Goal: Information Seeking & Learning: Learn about a topic

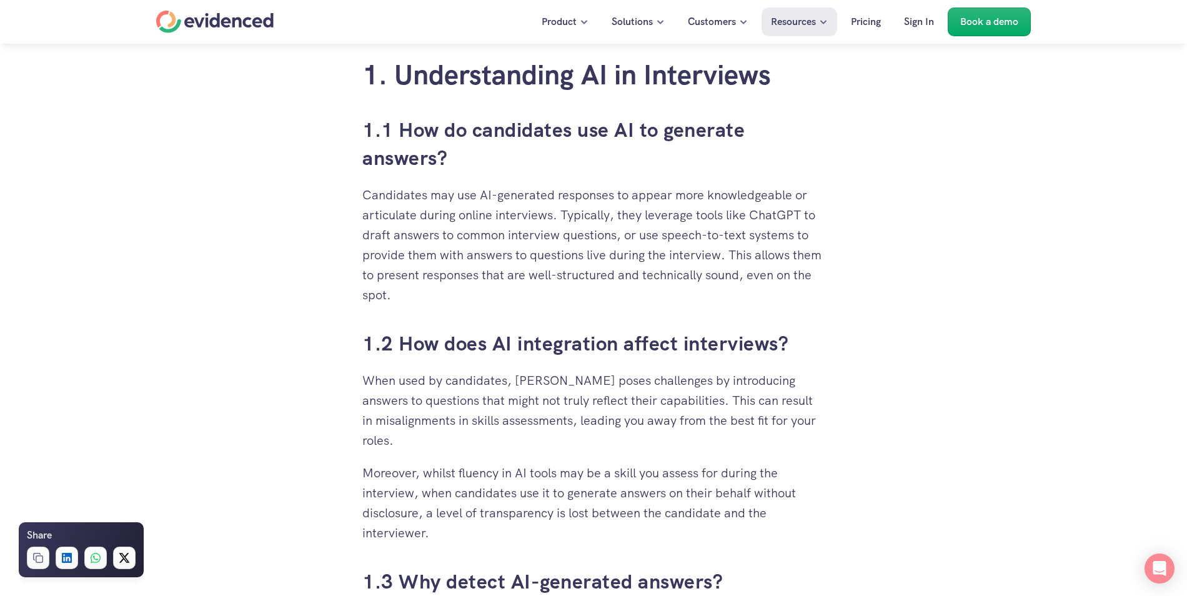
scroll to position [750, 0]
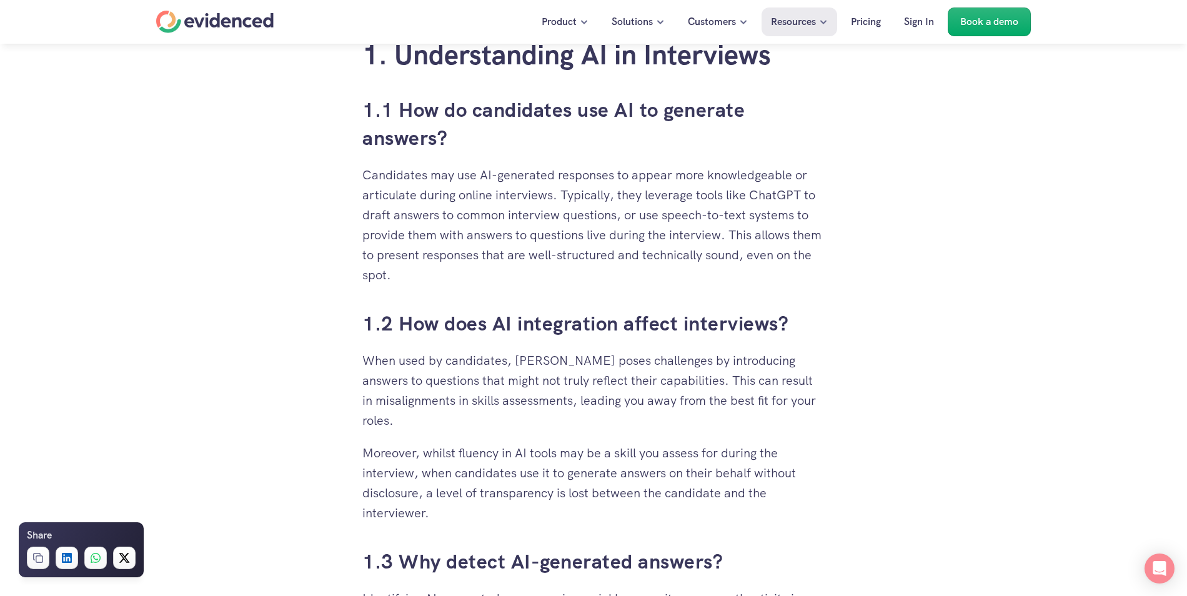
drag, startPoint x: 343, startPoint y: 101, endPoint x: 444, endPoint y: 279, distance: 204.0
click at [444, 279] on p "Candidates may use AI-generated responses to appear more knowledgeable or artic…" at bounding box center [593, 225] width 462 height 120
drag, startPoint x: 444, startPoint y: 279, endPoint x: 349, endPoint y: 176, distance: 140.2
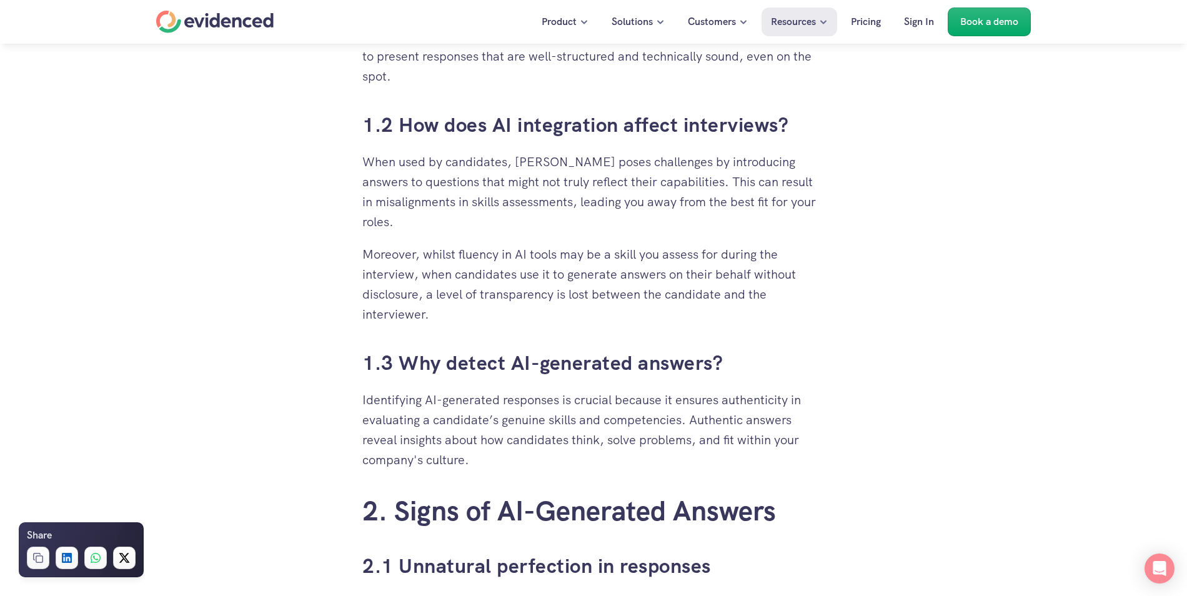
scroll to position [975, 0]
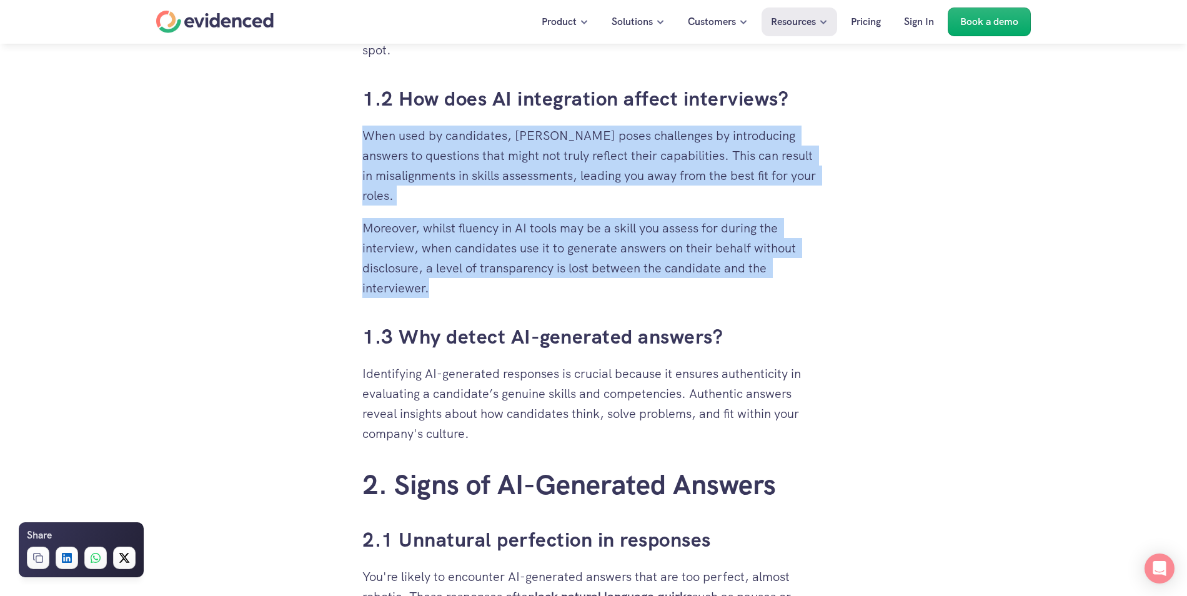
drag, startPoint x: 436, startPoint y: 289, endPoint x: 334, endPoint y: 140, distance: 179.9
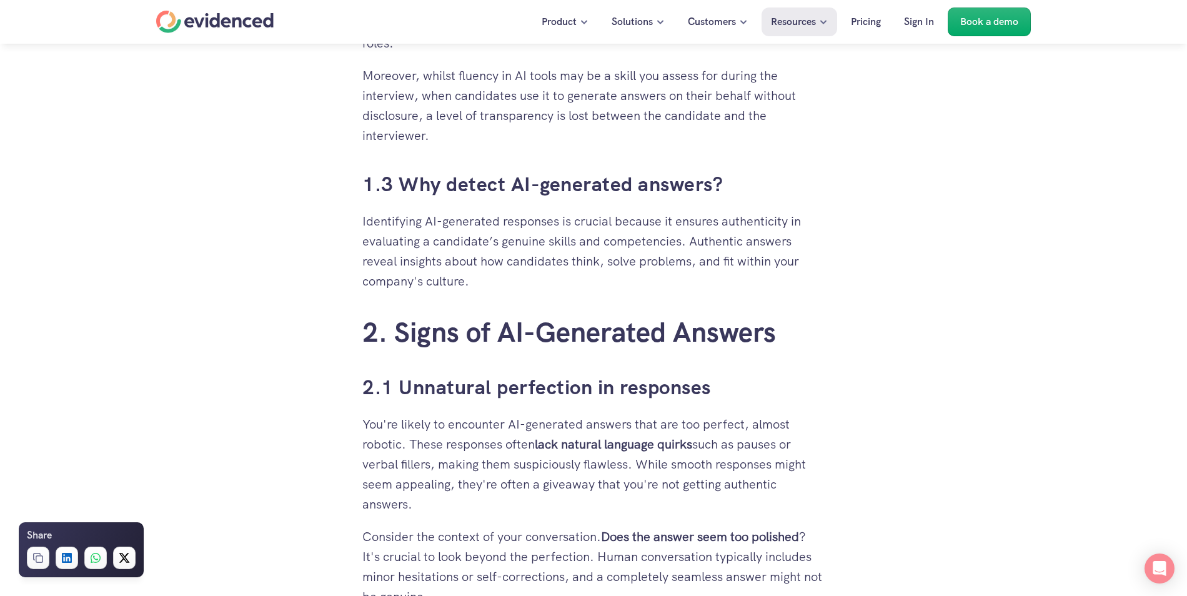
scroll to position [1350, 0]
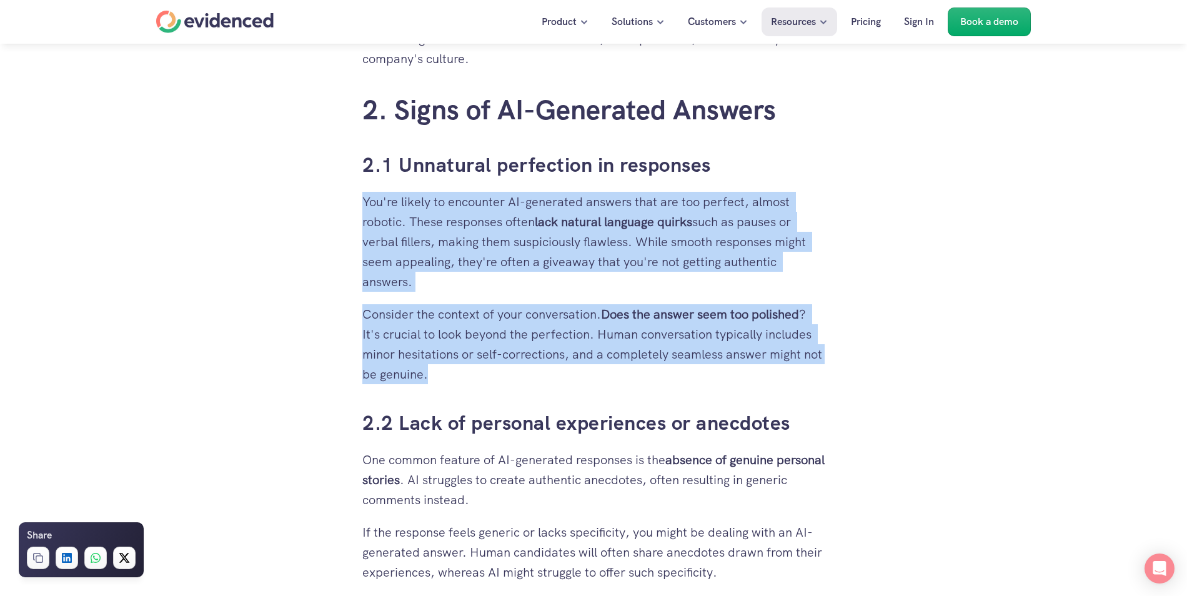
drag, startPoint x: 365, startPoint y: 204, endPoint x: 461, endPoint y: 370, distance: 192.1
click at [461, 370] on p "Consider the context of your conversation. Does the answer seem too polished ? …" at bounding box center [593, 344] width 462 height 80
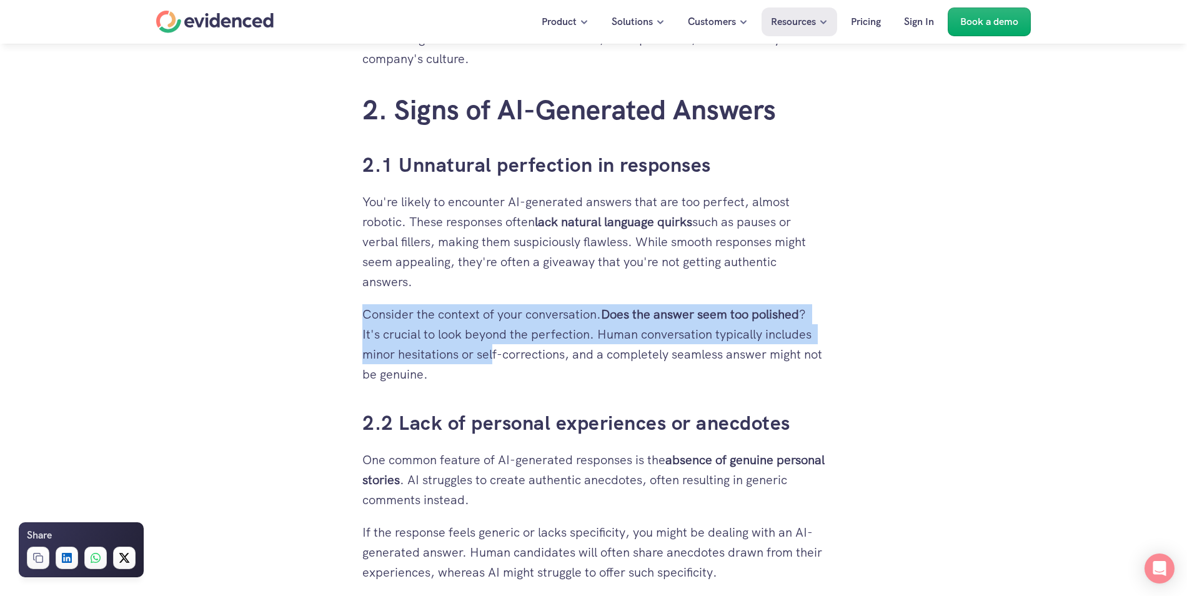
drag, startPoint x: 493, startPoint y: 363, endPoint x: 462, endPoint y: 298, distance: 72.1
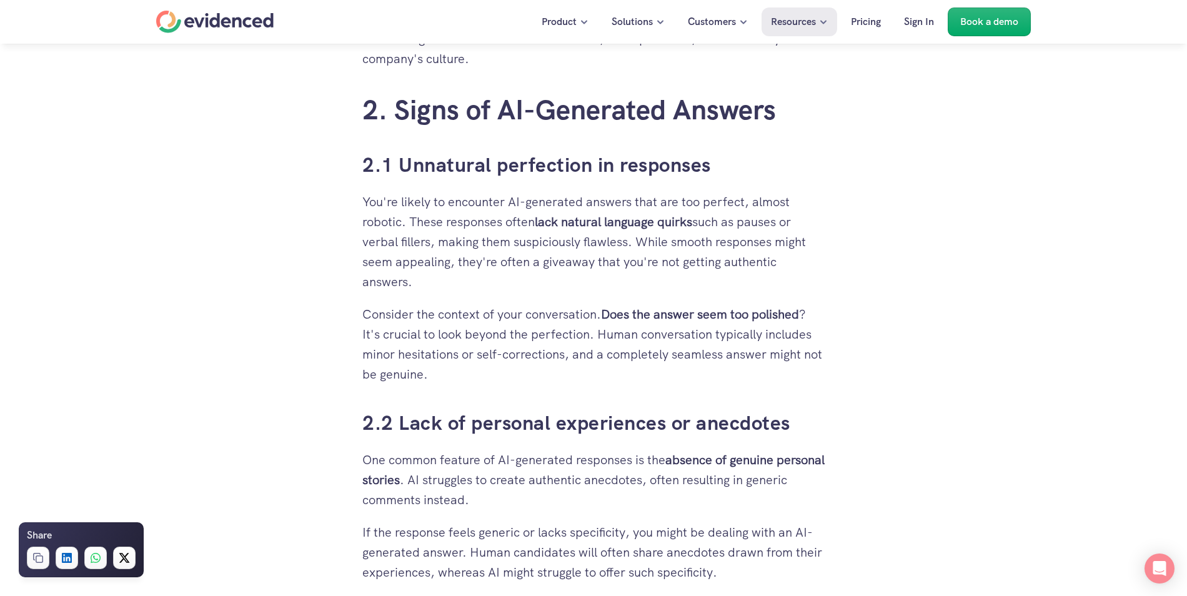
click at [486, 366] on p "Consider the context of your conversation. Does the answer seem too polished ? …" at bounding box center [593, 344] width 462 height 80
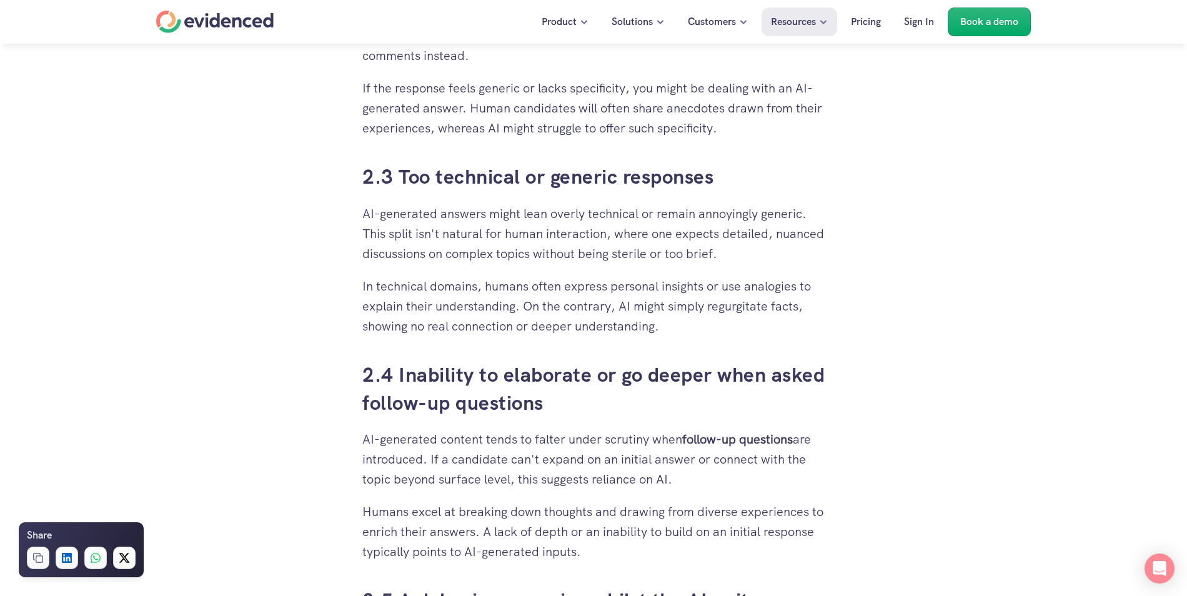
scroll to position [1800, 0]
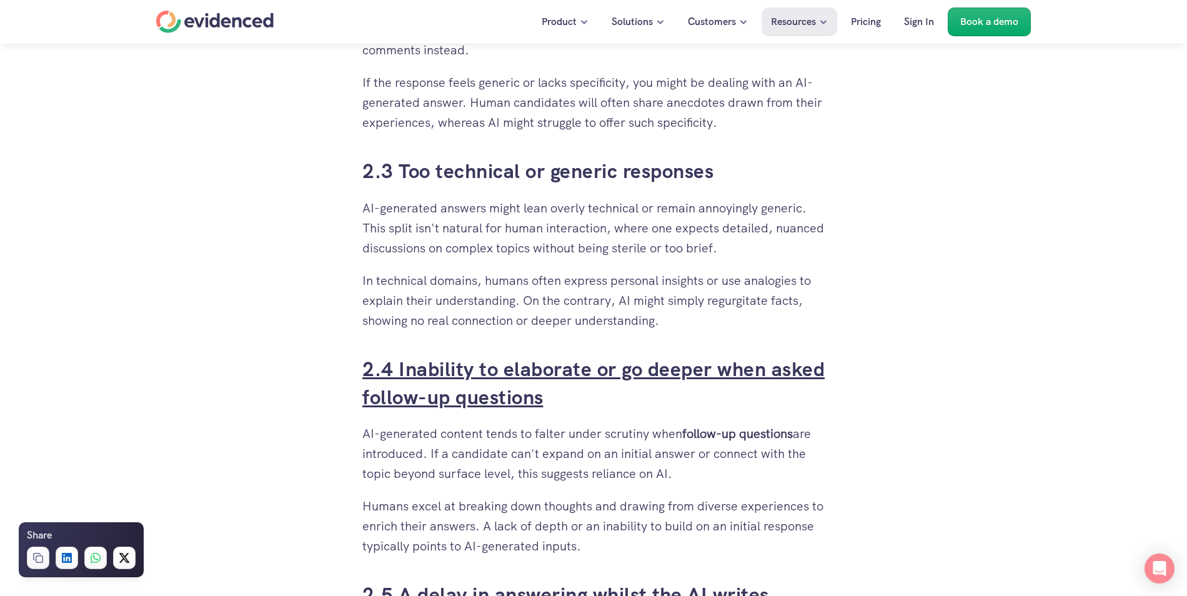
click at [558, 357] on link "2.4 Inability to elaborate or go deeper when asked follow-up questions" at bounding box center [596, 383] width 468 height 54
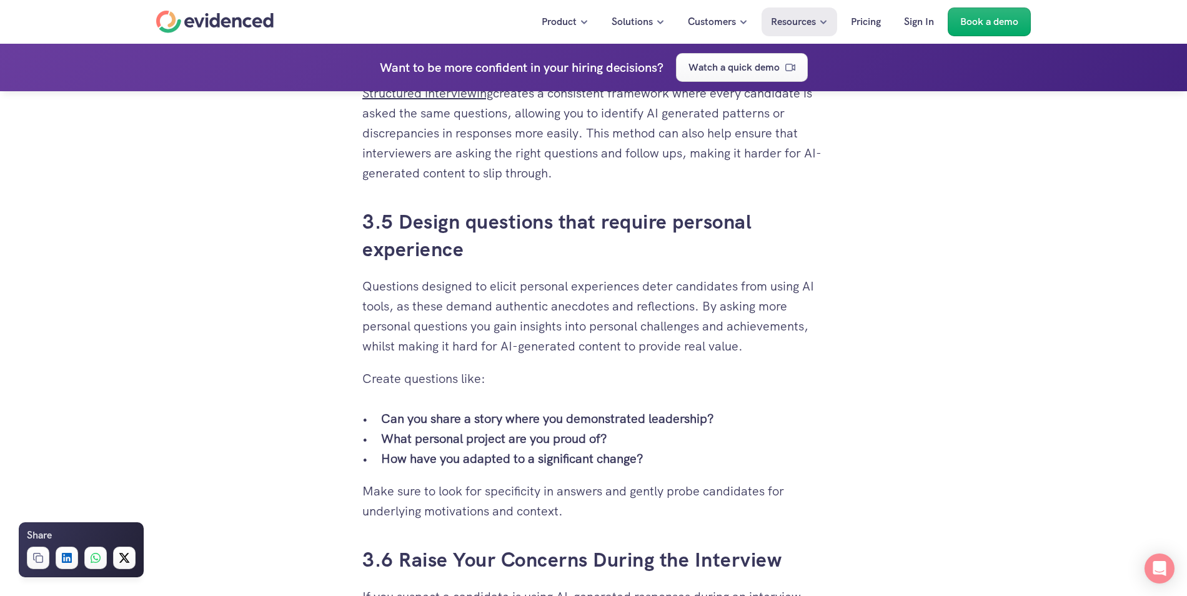
scroll to position [3375, 0]
